Goal: Task Accomplishment & Management: Use online tool/utility

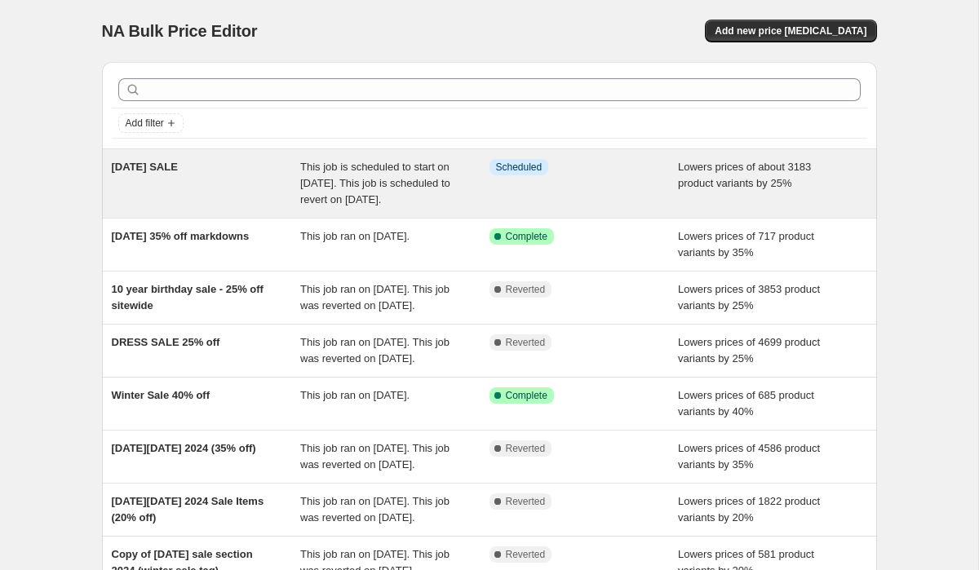
click at [334, 188] on span "This job is scheduled to start on August 27, 2025. This job is scheduled to rev…" at bounding box center [375, 183] width 150 height 45
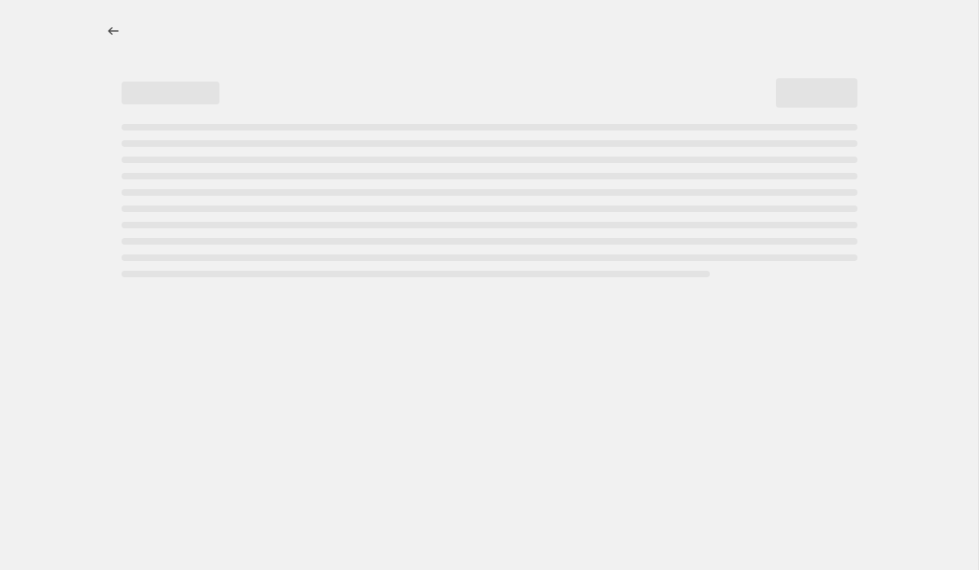
select select "percentage"
select select "not_equal"
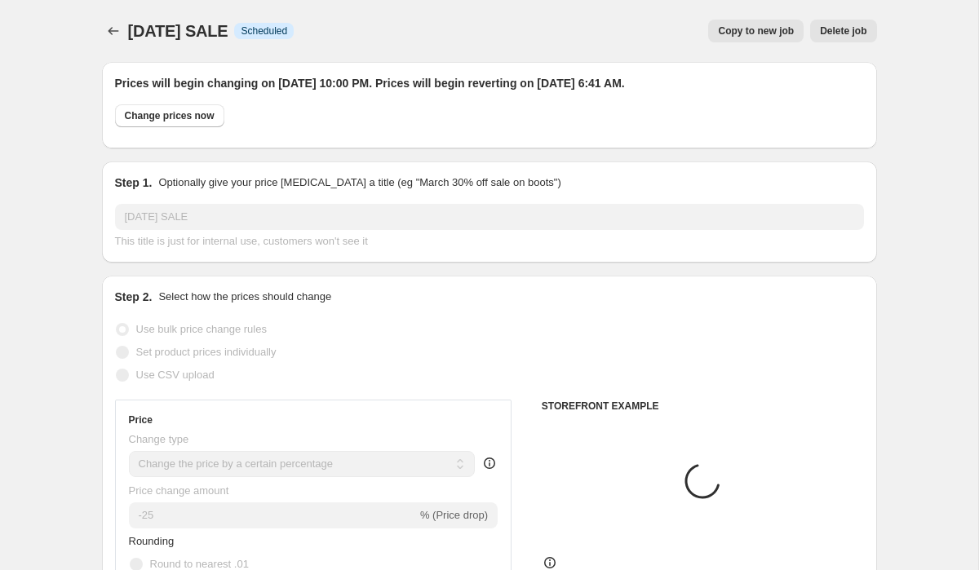
select select "product_type"
select select "tag"
select select "vendor"
select select "product_type"
